Goal: Navigation & Orientation: Find specific page/section

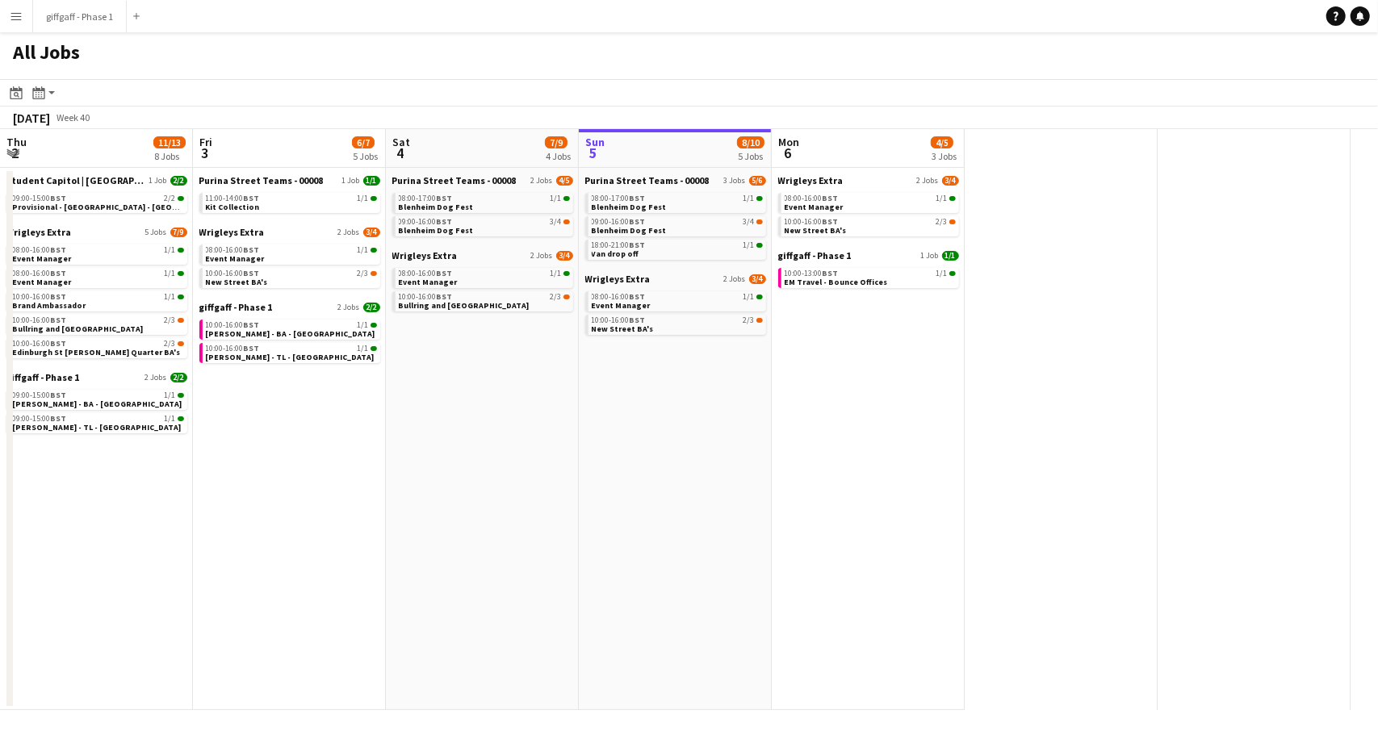
click at [10, 17] on app-icon "Menu" at bounding box center [16, 16] width 13 height 13
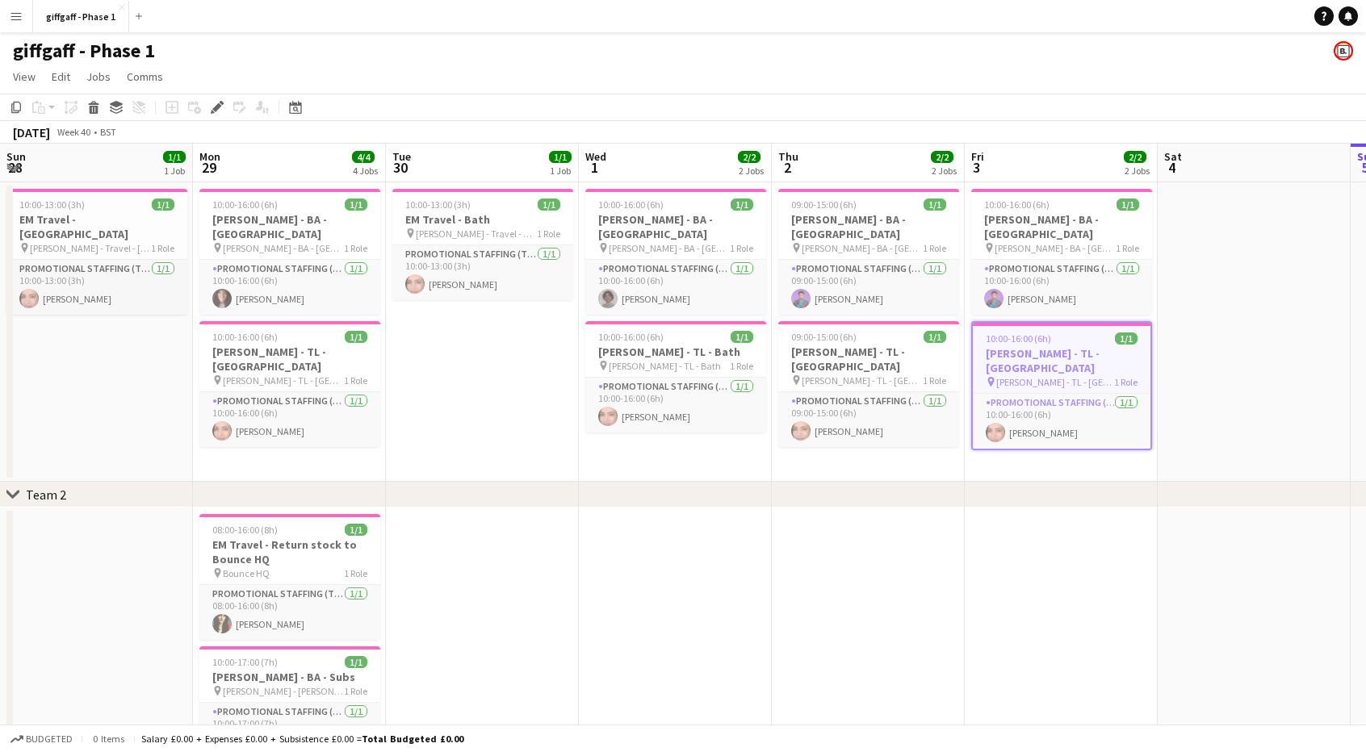
scroll to position [0, 555]
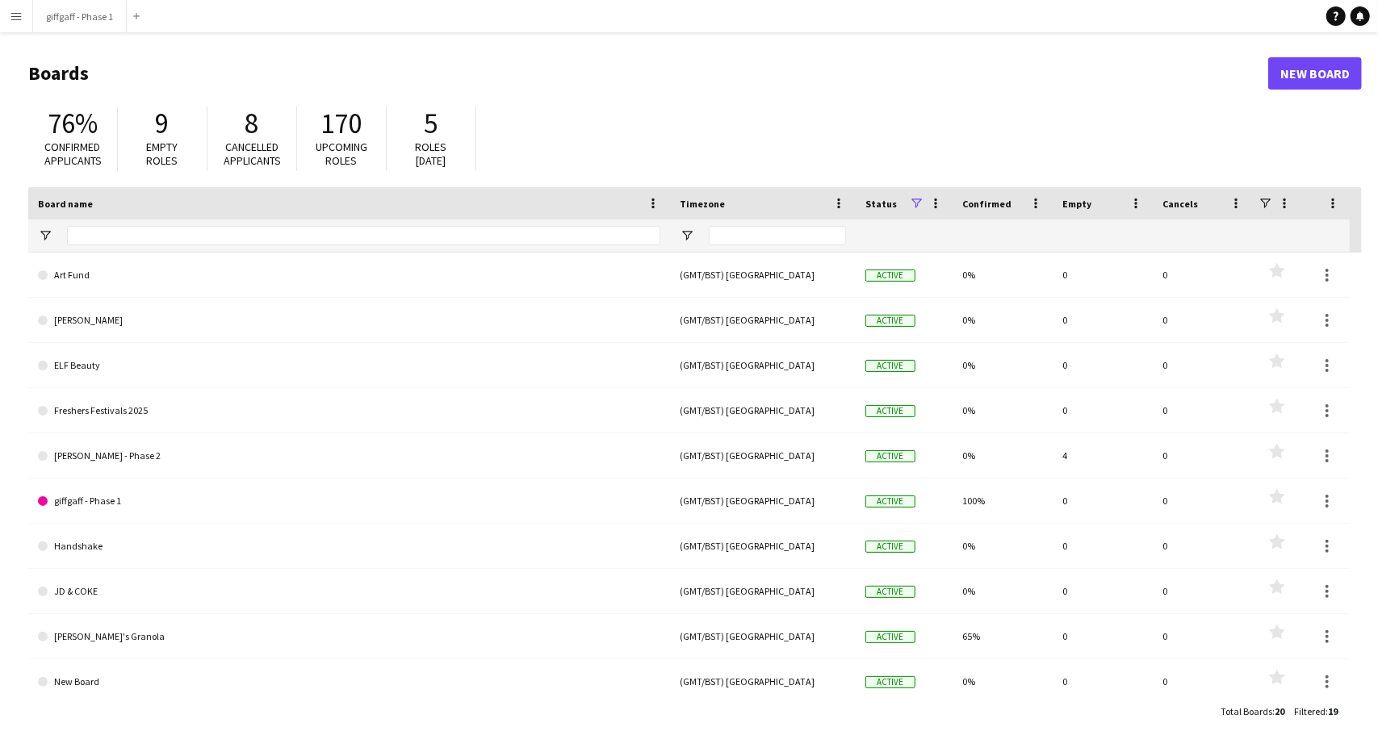
click at [11, 16] on app-icon "Menu" at bounding box center [16, 16] width 13 height 13
click at [10, 10] on app-icon "Menu" at bounding box center [16, 16] width 13 height 13
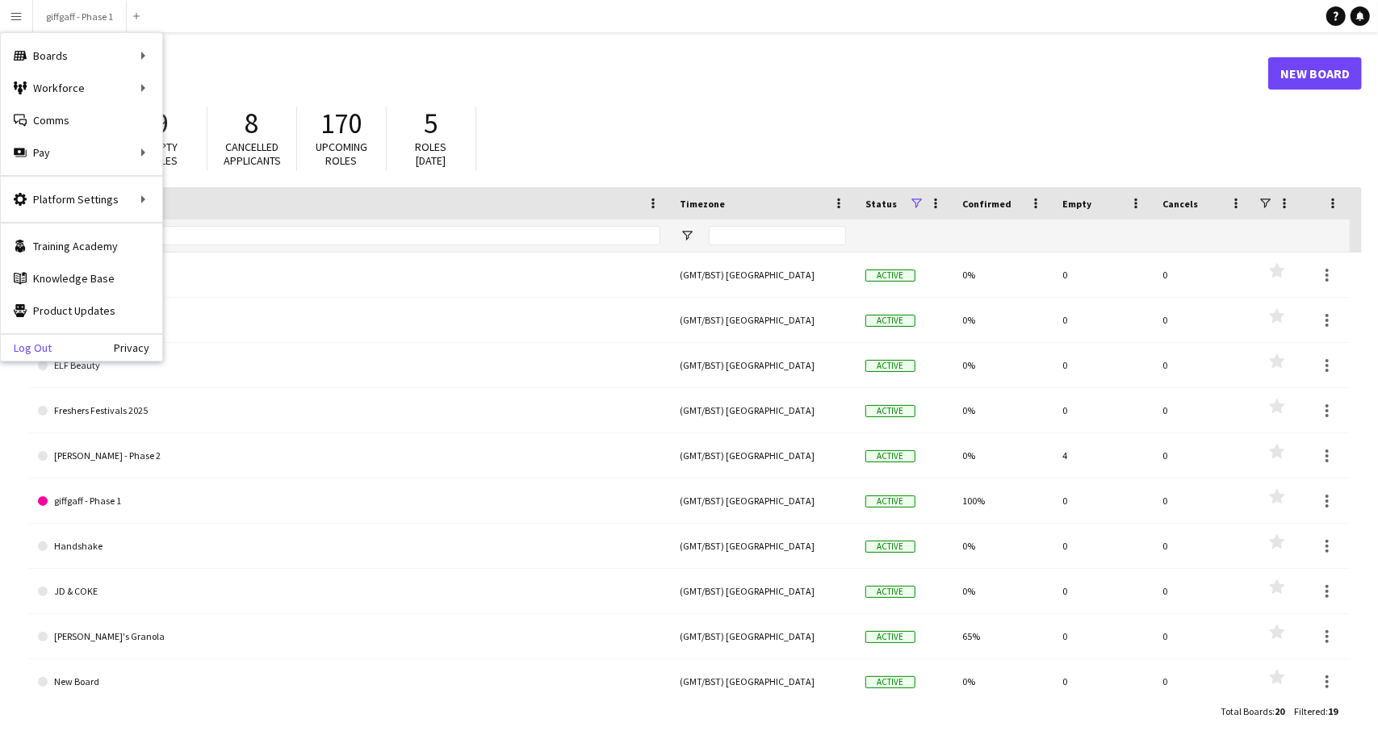
click at [36, 342] on link "Log Out" at bounding box center [26, 347] width 51 height 13
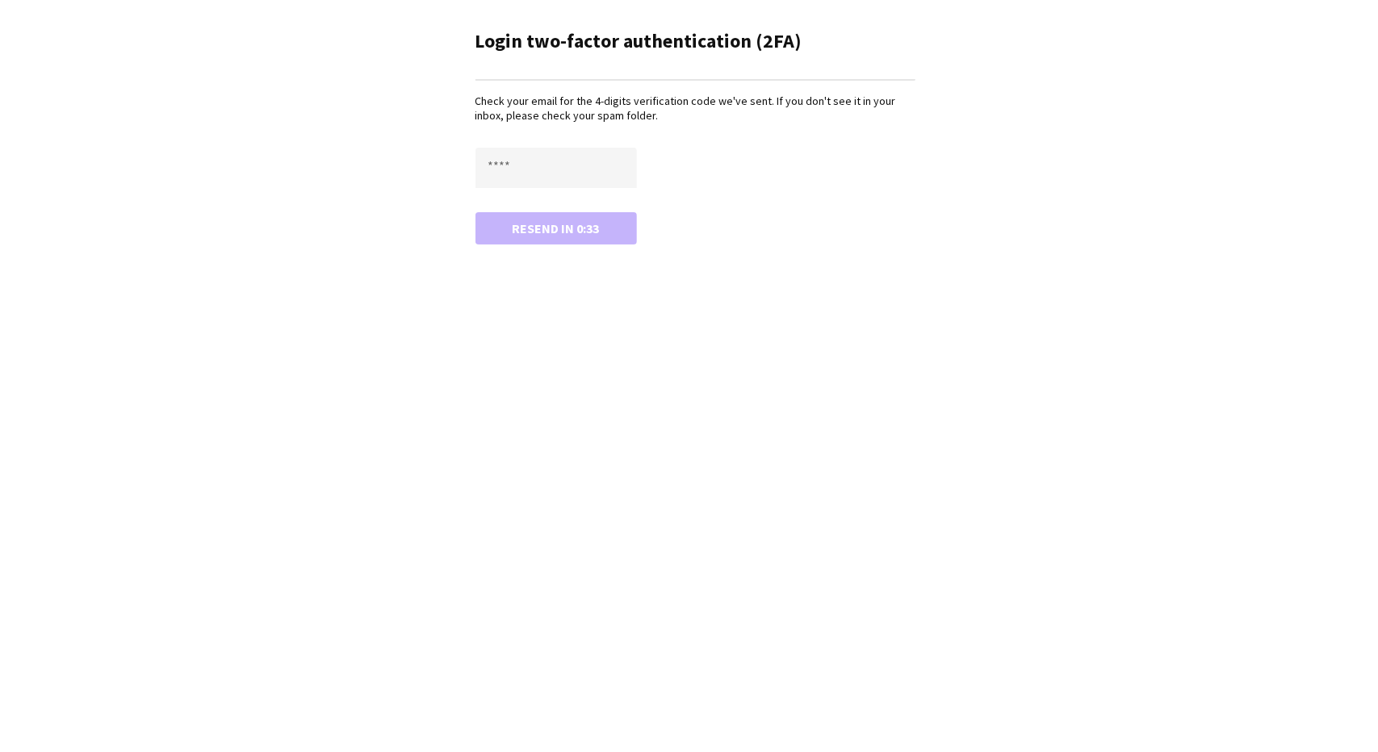
drag, startPoint x: 542, startPoint y: 146, endPoint x: 536, endPoint y: 175, distance: 29.8
click at [536, 175] on div "Check your email for the 4-digits verification code we've sent. If you don't se…" at bounding box center [695, 169] width 440 height 150
click at [536, 175] on input "text" at bounding box center [555, 168] width 161 height 40
paste input "****"
type input "****"
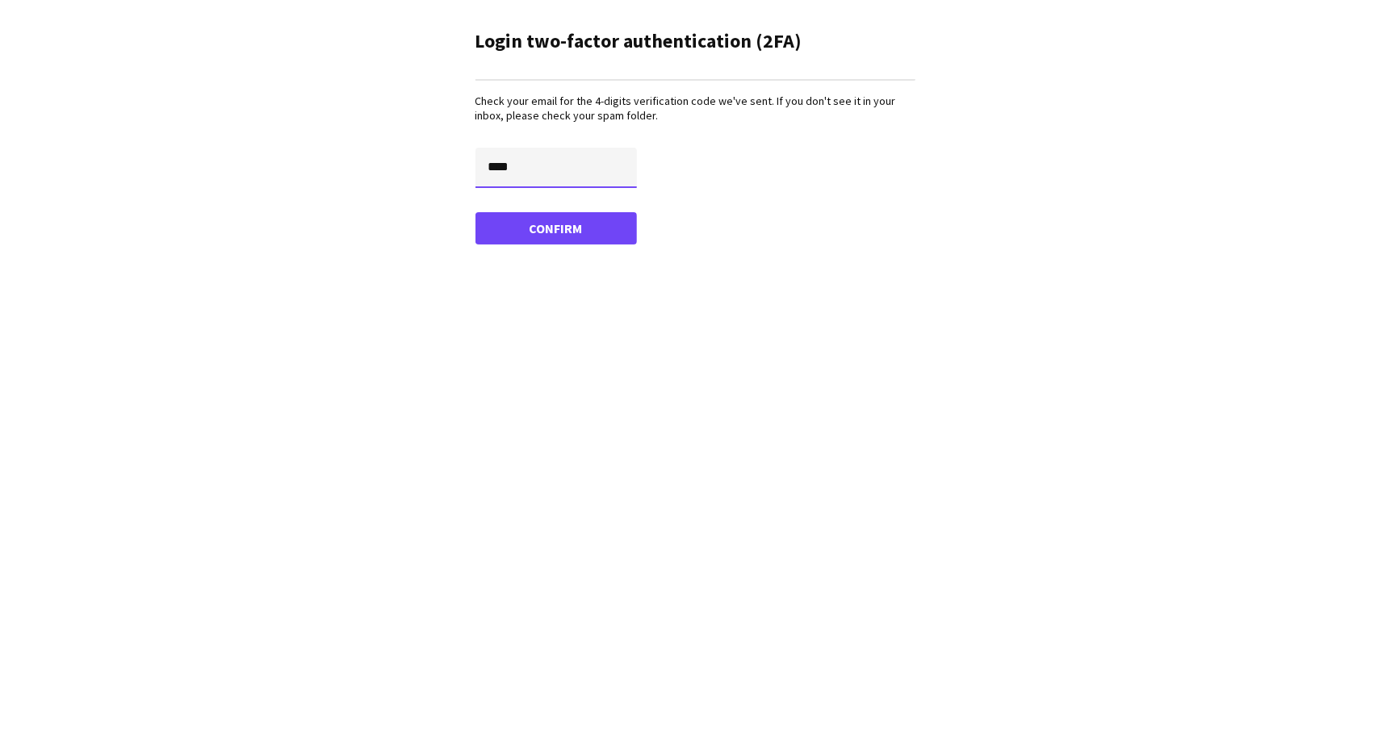
click at [475, 212] on button "Confirm" at bounding box center [555, 228] width 161 height 32
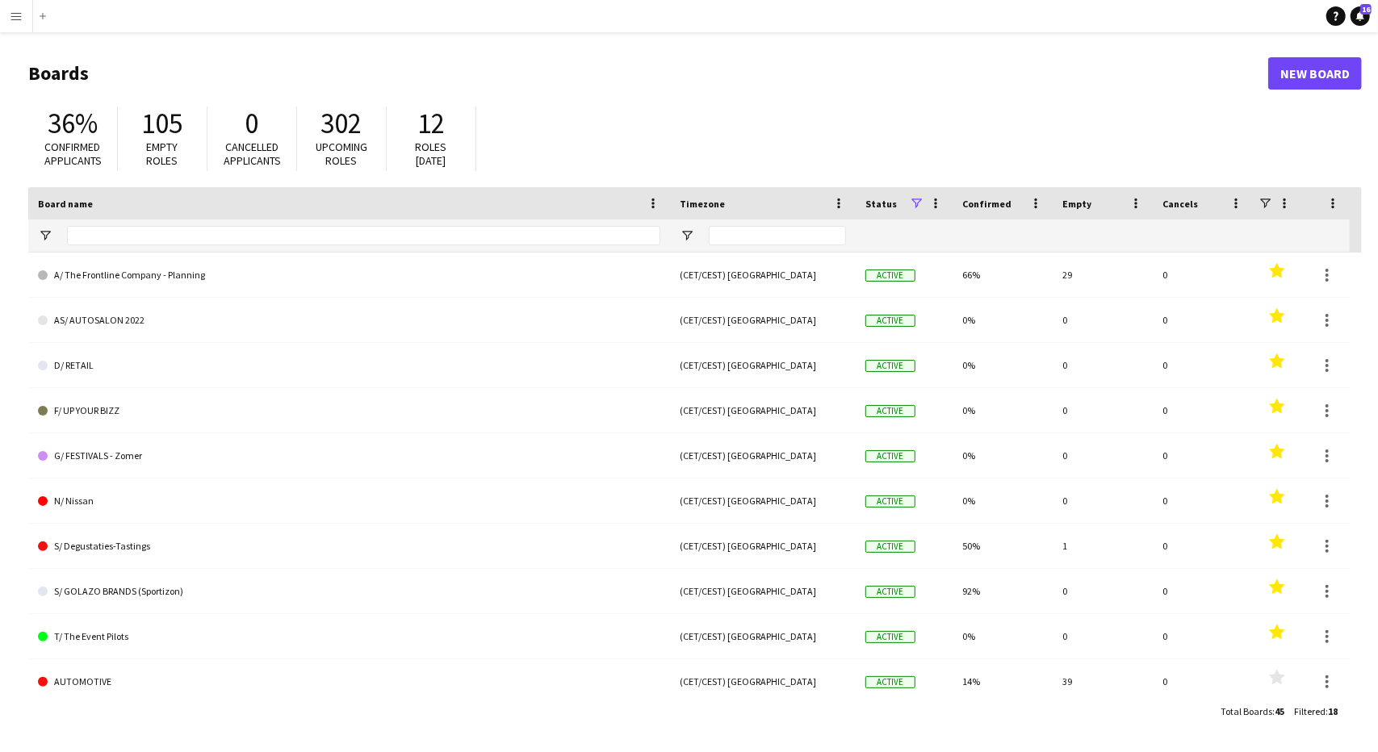
click at [8, 21] on button "Menu" at bounding box center [16, 16] width 32 height 32
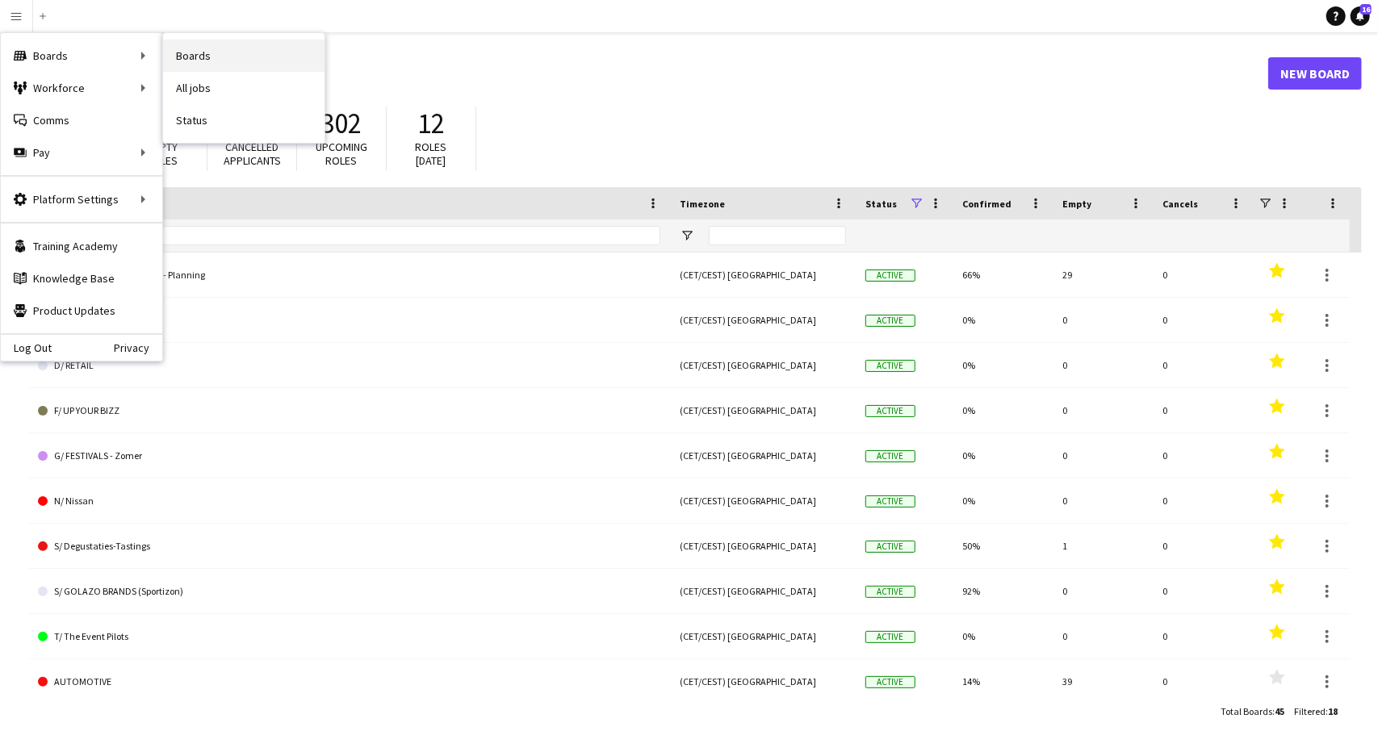
click at [228, 58] on link "Boards" at bounding box center [243, 56] width 161 height 32
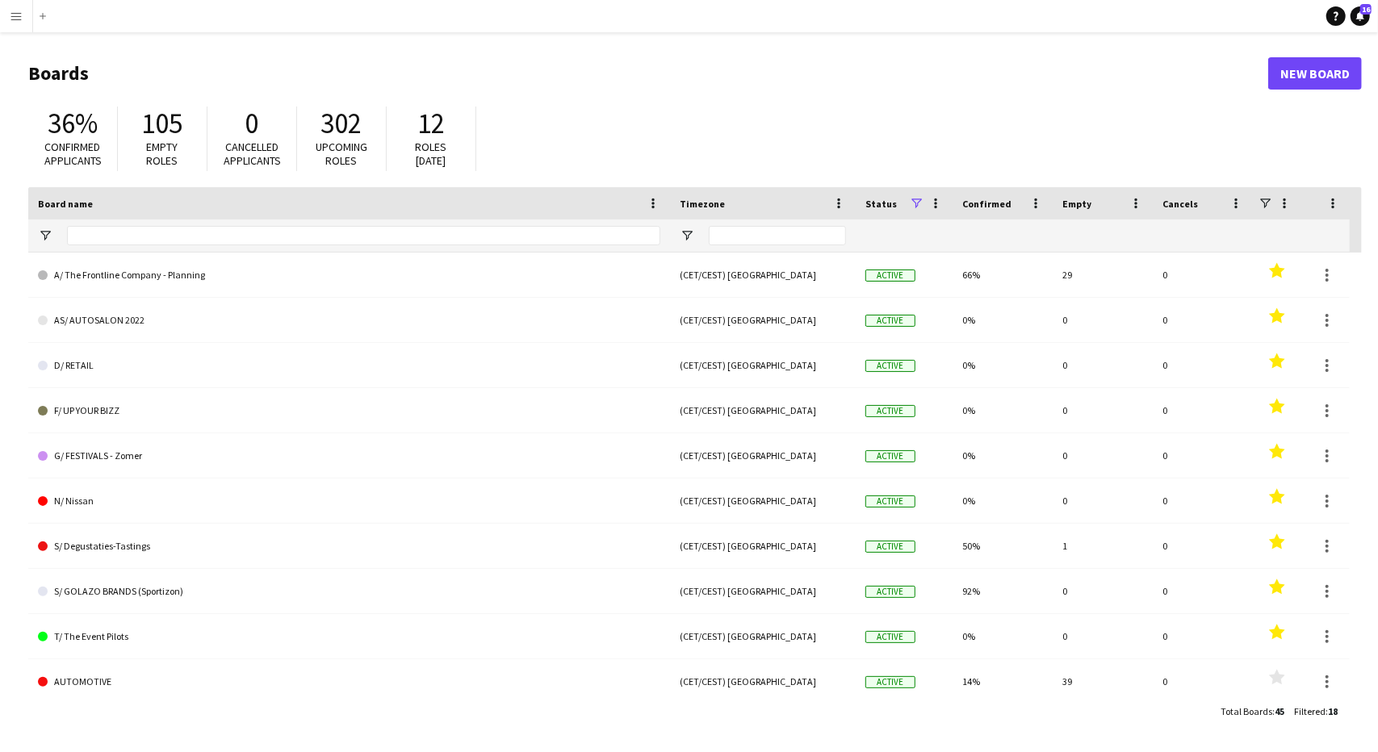
click at [5, 19] on button "Menu" at bounding box center [16, 16] width 32 height 32
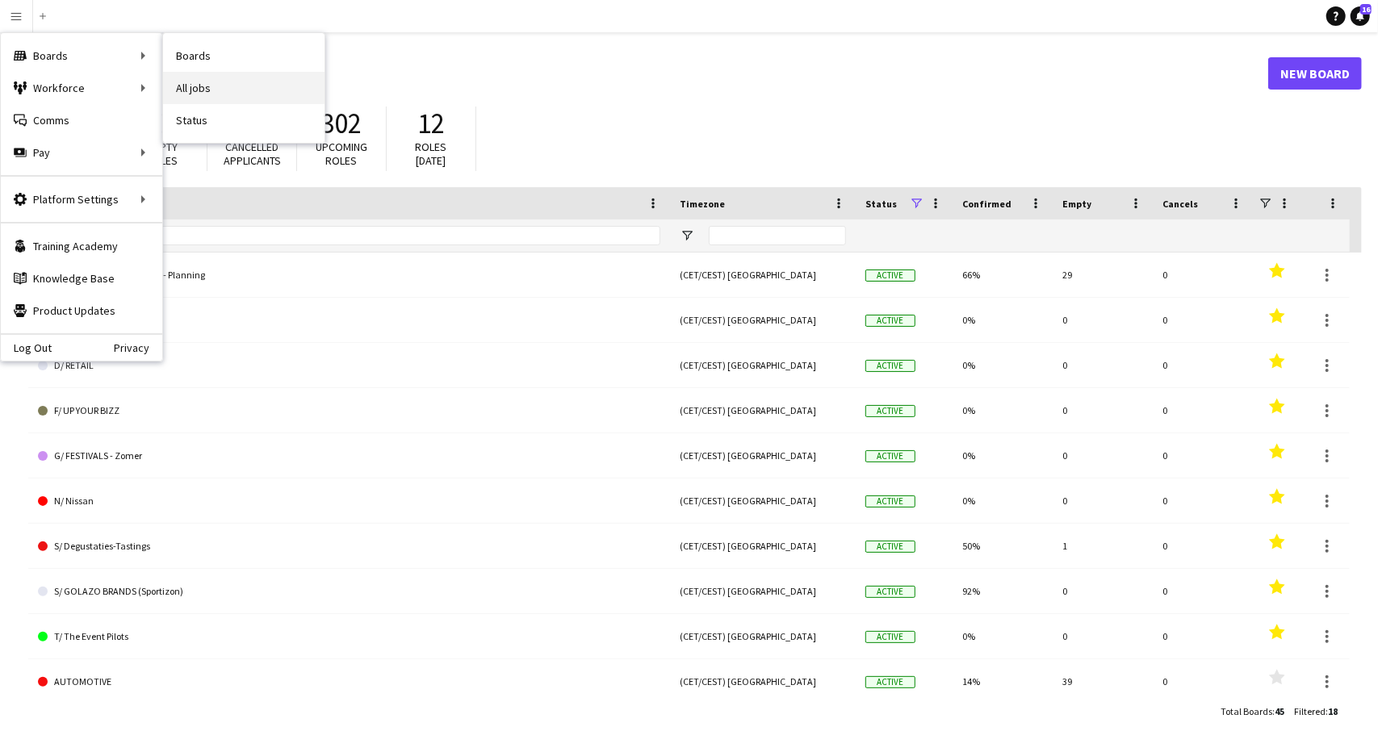
click at [233, 93] on link "All jobs" at bounding box center [243, 88] width 161 height 32
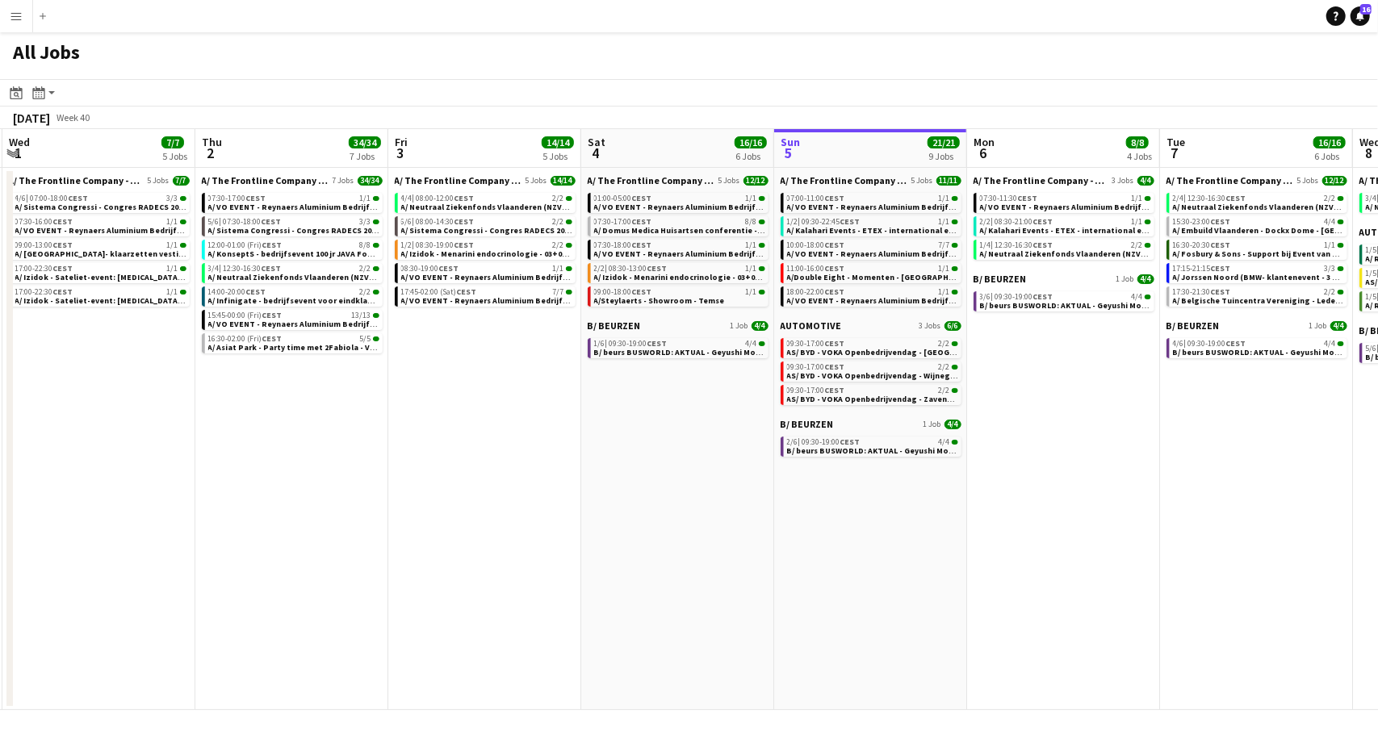
scroll to position [0, 383]
click at [43, 94] on icon "Month view / Day view" at bounding box center [38, 92] width 13 height 13
click at [69, 181] on link "Month view" at bounding box center [87, 179] width 89 height 15
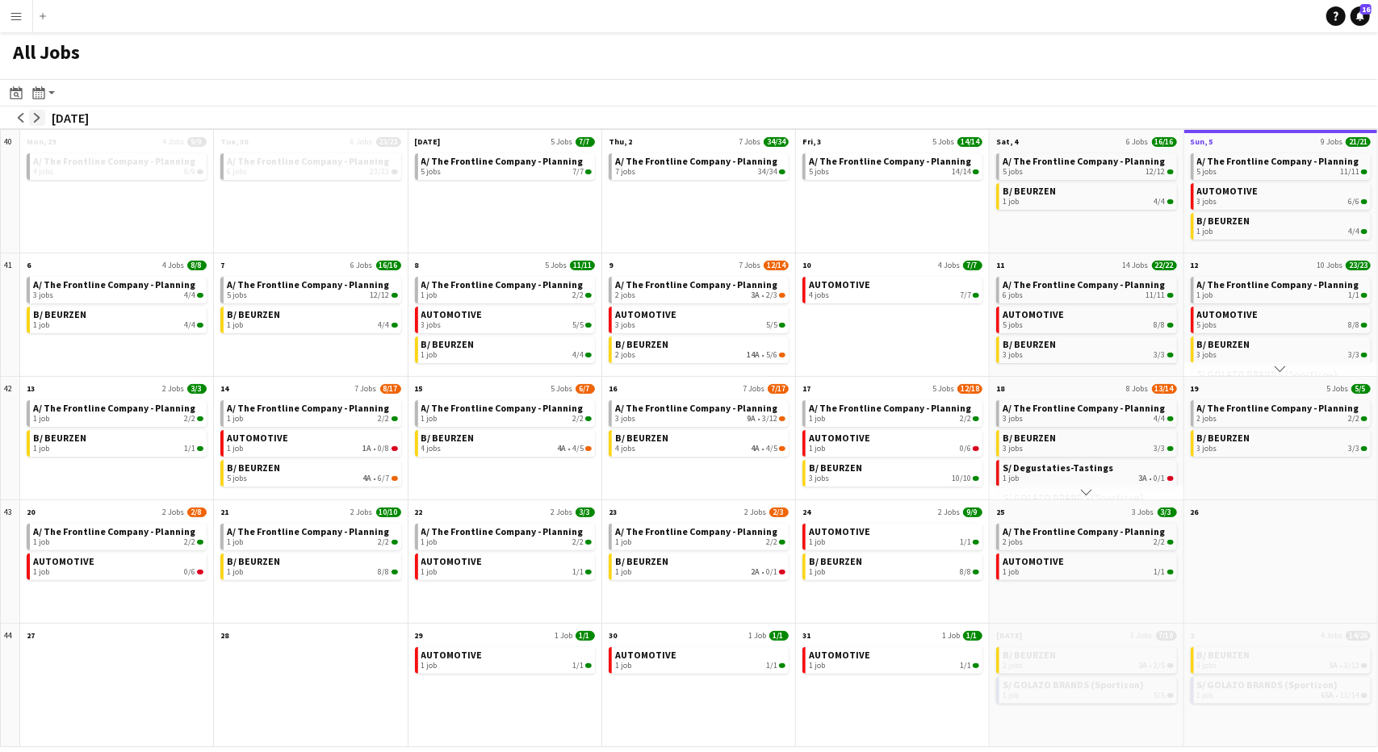
click at [36, 117] on app-icon "arrow-right" at bounding box center [37, 118] width 10 height 10
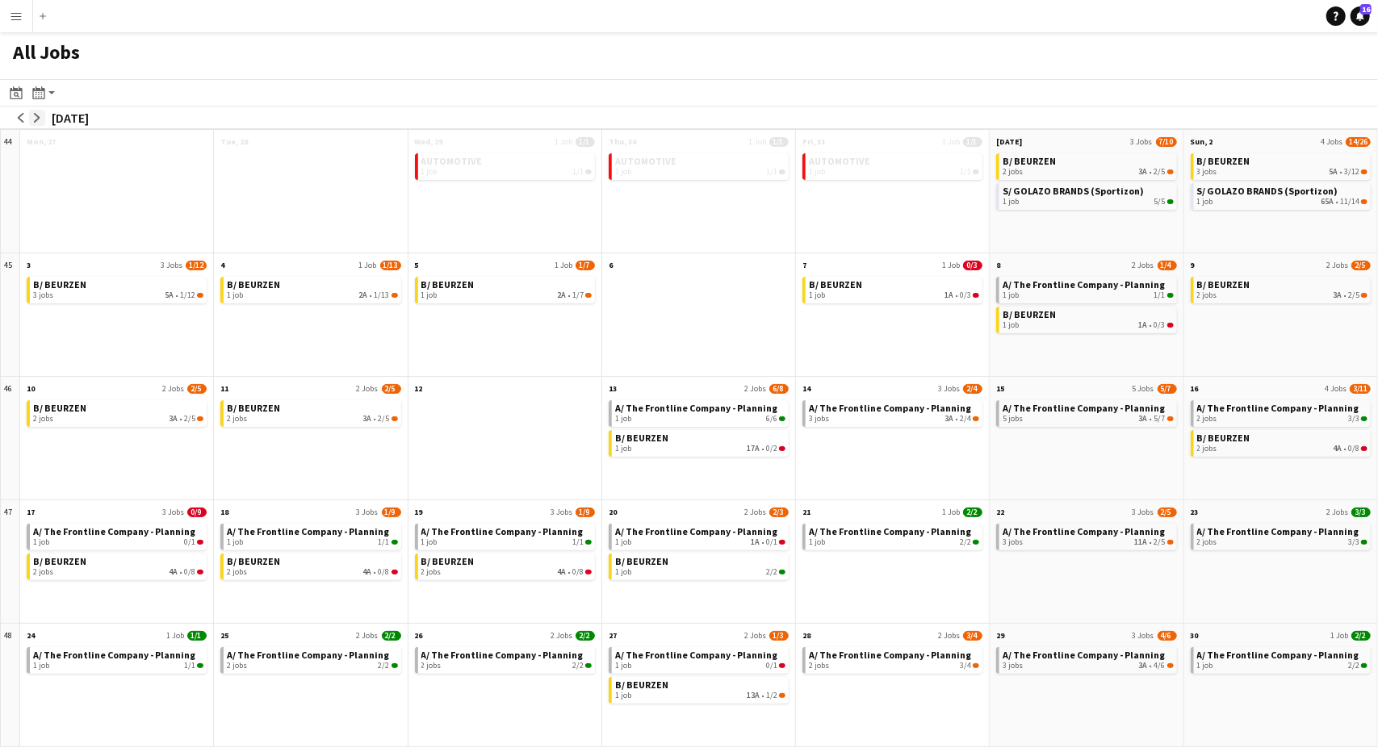
click at [36, 117] on app-icon "arrow-right" at bounding box center [37, 118] width 10 height 10
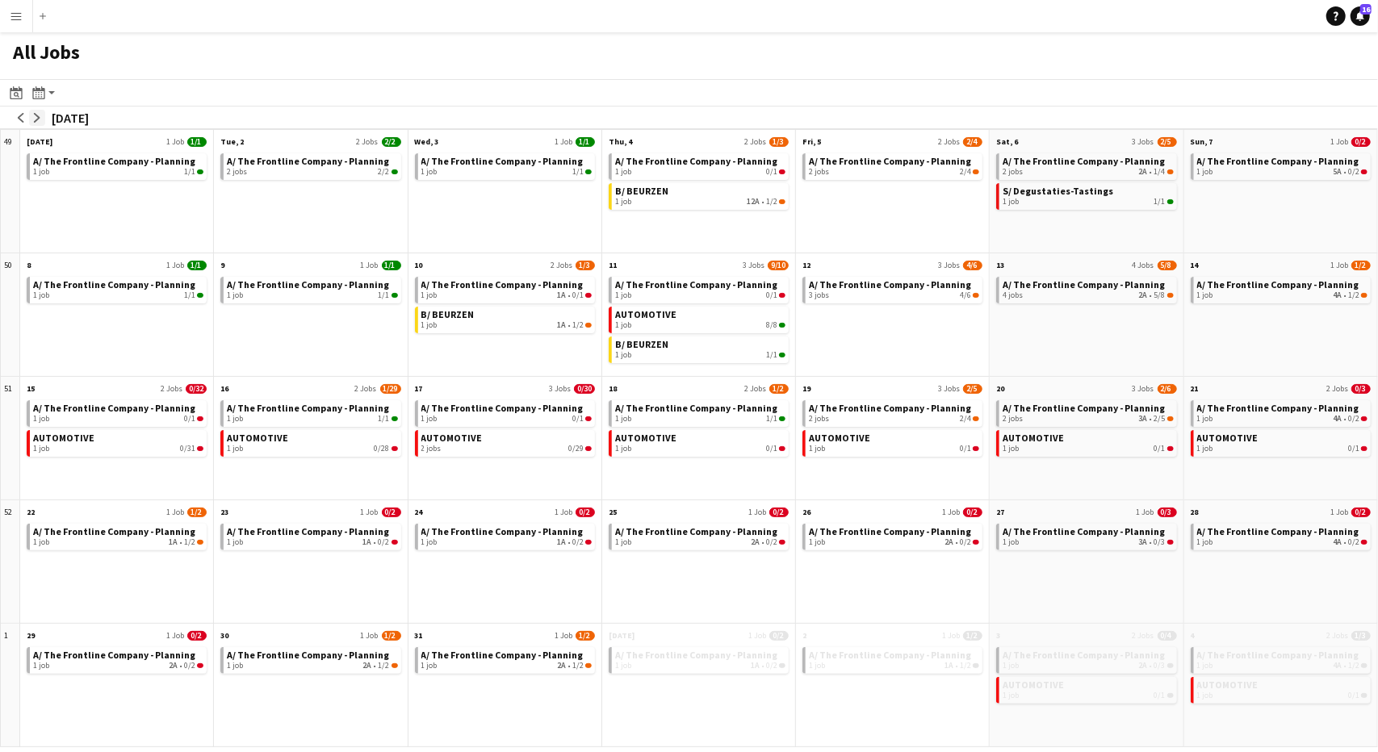
click at [36, 117] on app-icon "arrow-right" at bounding box center [37, 118] width 10 height 10
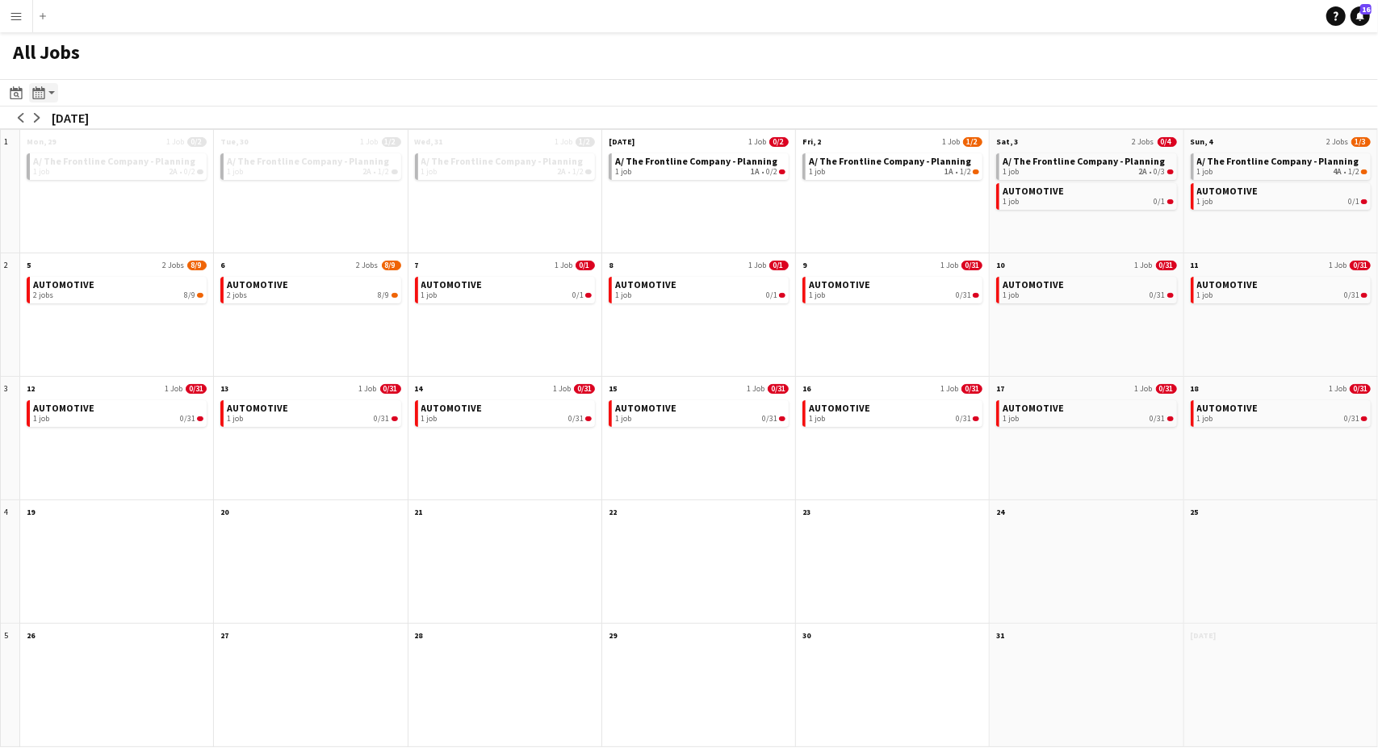
click at [42, 86] on icon at bounding box center [38, 92] width 12 height 13
click at [62, 128] on link "Day view by Board" at bounding box center [87, 123] width 89 height 15
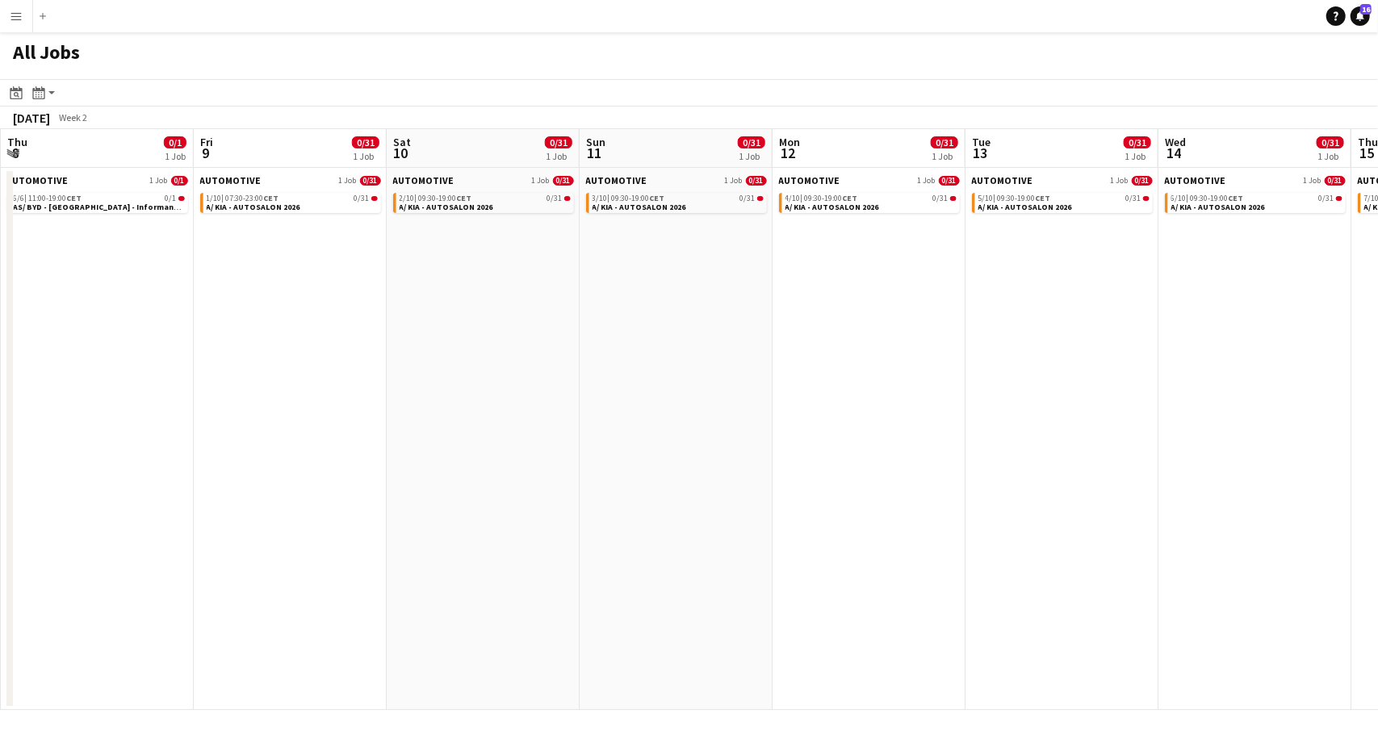
scroll to position [0, 581]
drag, startPoint x: 900, startPoint y: 517, endPoint x: 329, endPoint y: 204, distance: 650.5
click at [329, 204] on link "1/10 | 07:30-23:00 CET 0/31 A/ KIA - AUTOSALON 2026" at bounding box center [288, 202] width 171 height 19
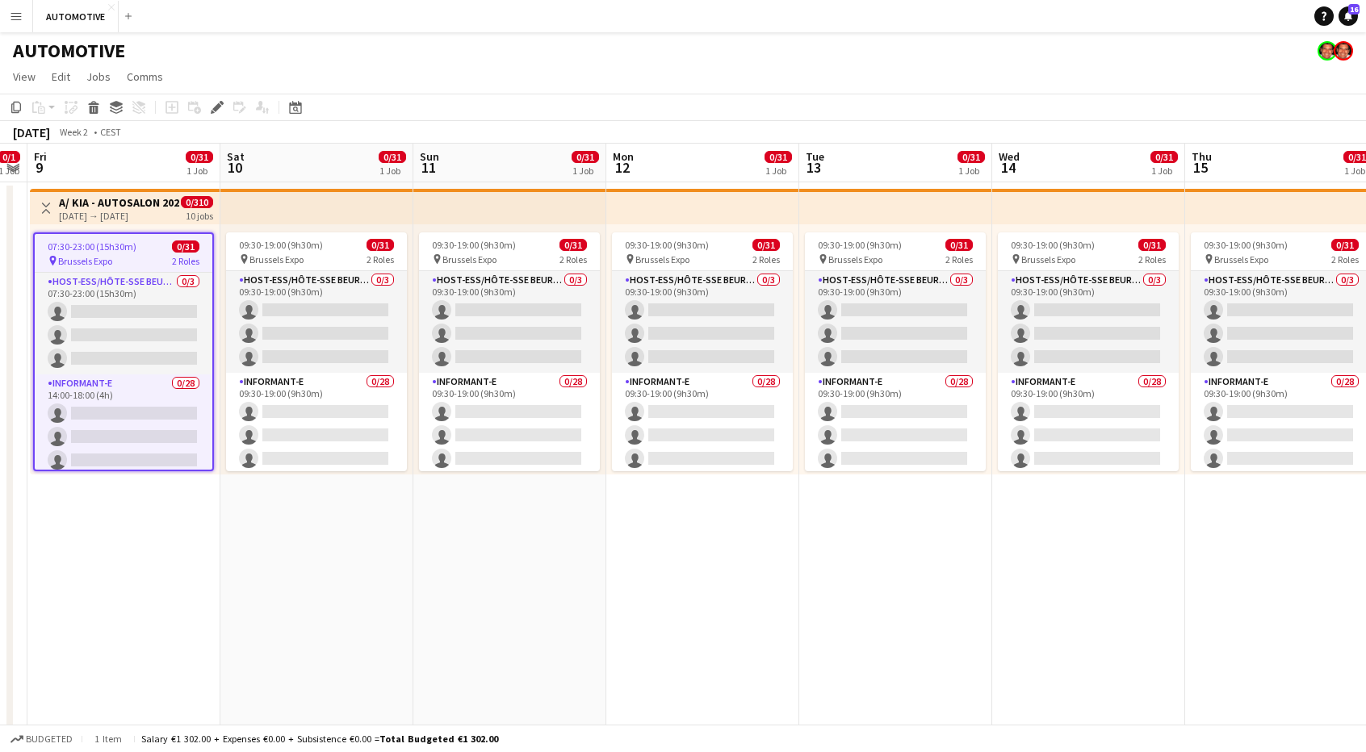
scroll to position [0, 552]
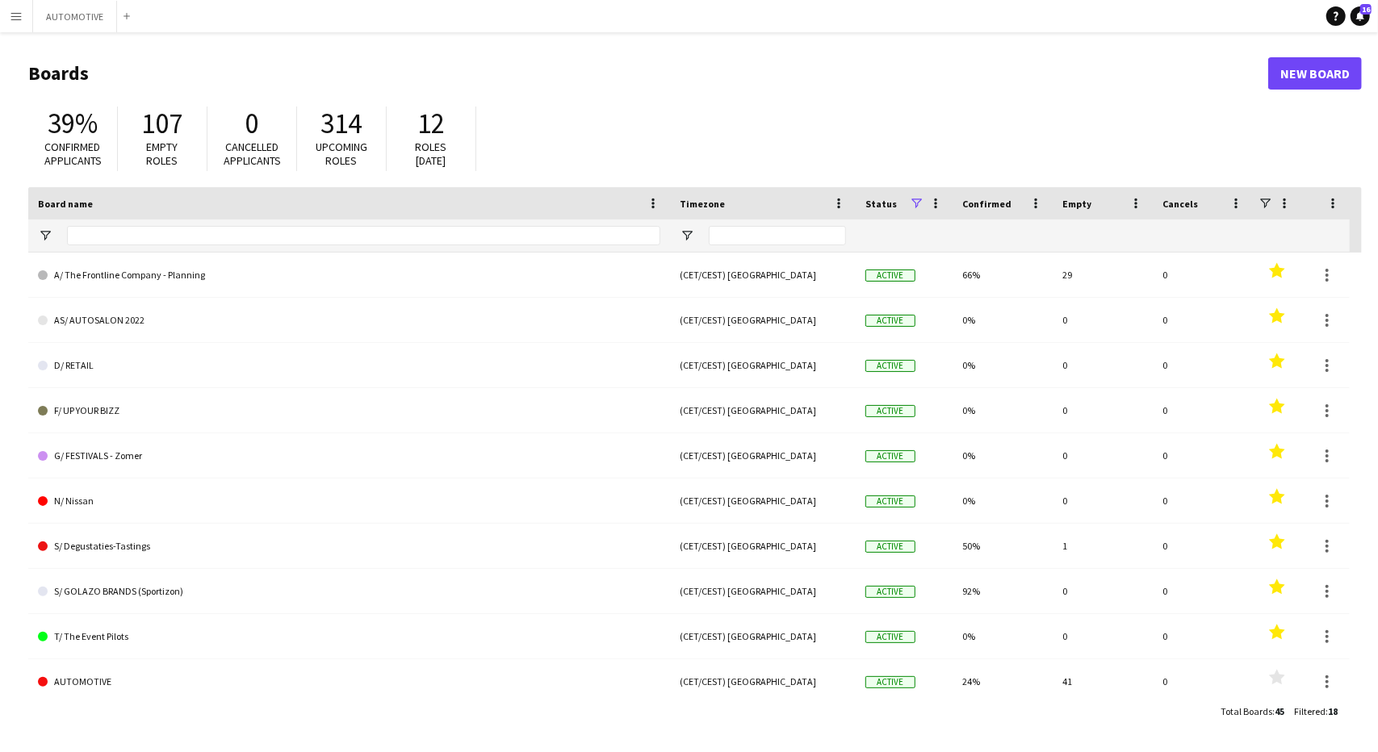
click at [4, 12] on button "Menu" at bounding box center [16, 16] width 32 height 32
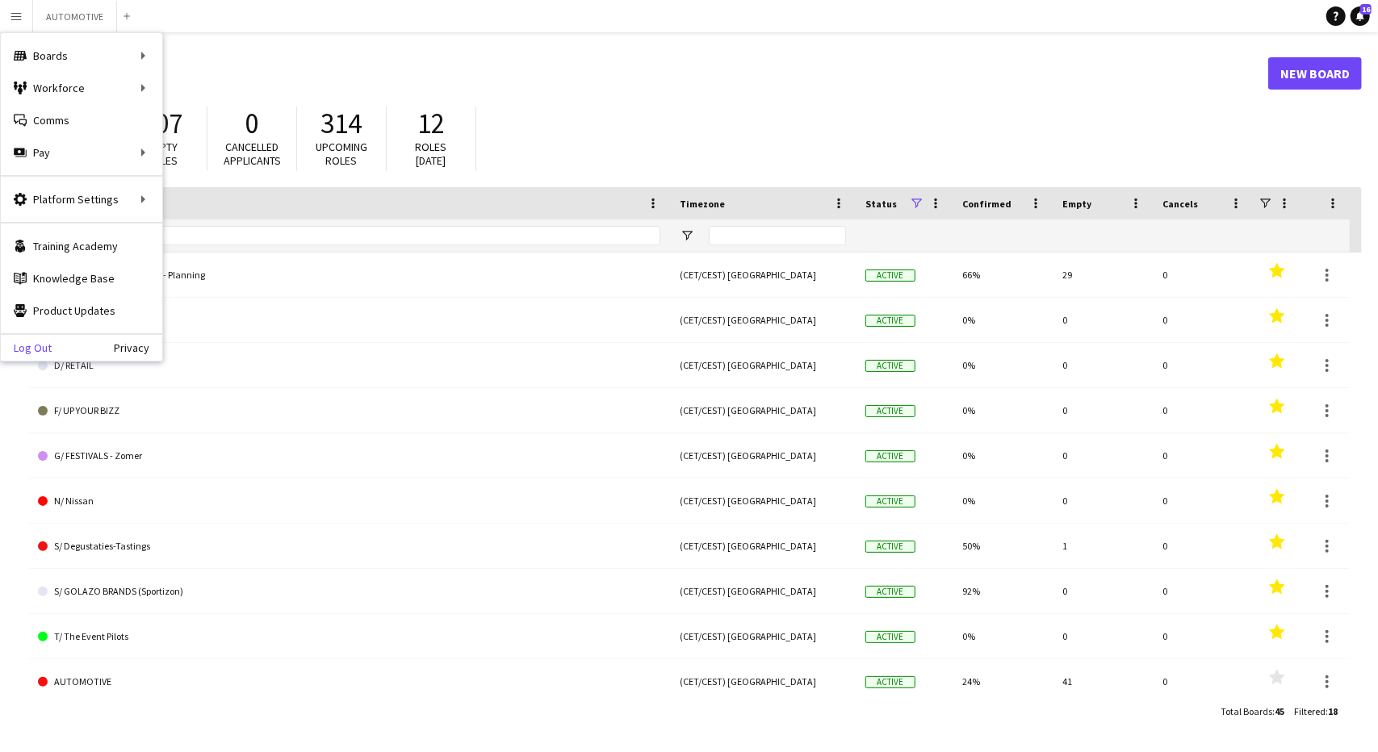
click at [45, 341] on link "Log Out" at bounding box center [26, 347] width 51 height 13
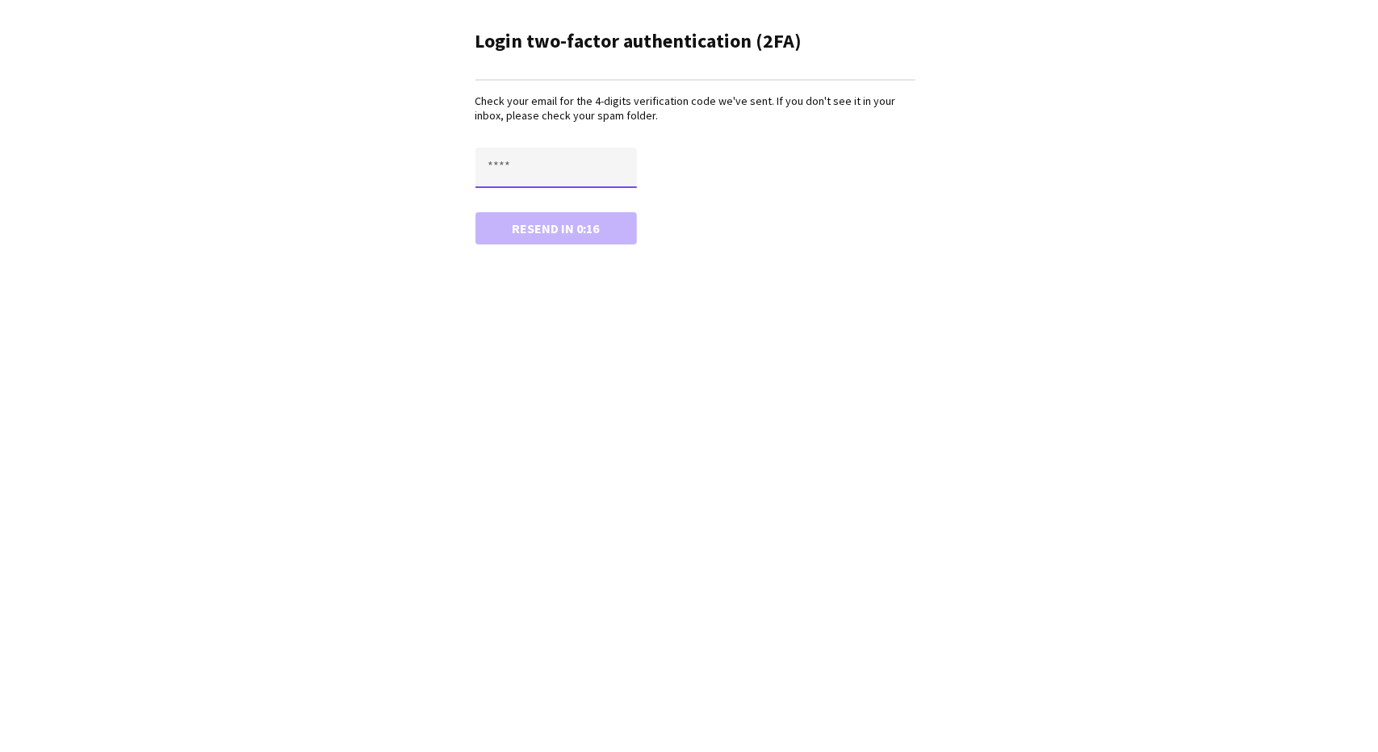
click at [573, 165] on input "text" at bounding box center [555, 168] width 161 height 40
paste input "****"
type input "****"
click at [475, 212] on button "Confirm" at bounding box center [555, 228] width 161 height 32
